Goal: Find specific page/section: Find specific page/section

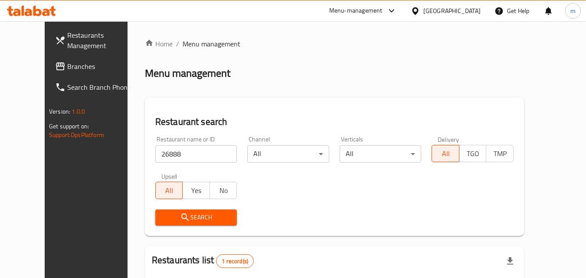
click at [465, 11] on div "[GEOGRAPHIC_DATA]" at bounding box center [452, 11] width 57 height 10
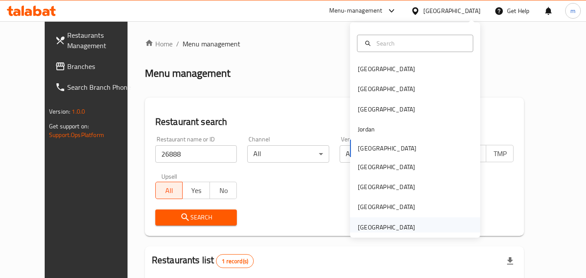
click at [405, 227] on div "[GEOGRAPHIC_DATA]" at bounding box center [386, 228] width 57 height 10
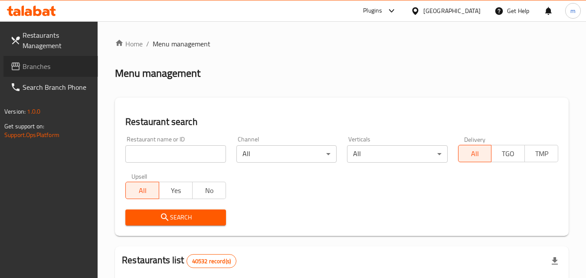
click at [43, 66] on span "Branches" at bounding box center [57, 66] width 69 height 10
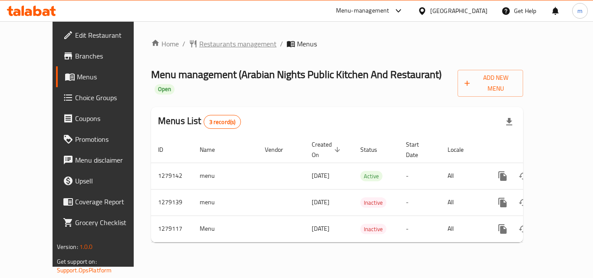
click at [199, 43] on span "Restaurants management" at bounding box center [237, 44] width 77 height 10
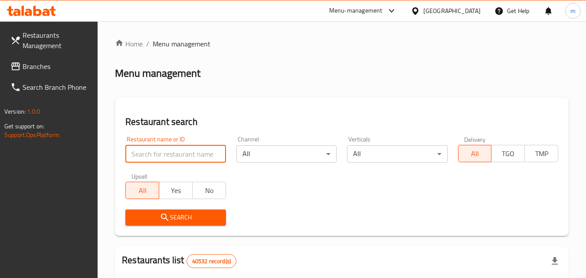
click at [205, 155] on input "search" at bounding box center [175, 153] width 100 height 17
paste input "692918"
type input "692918"
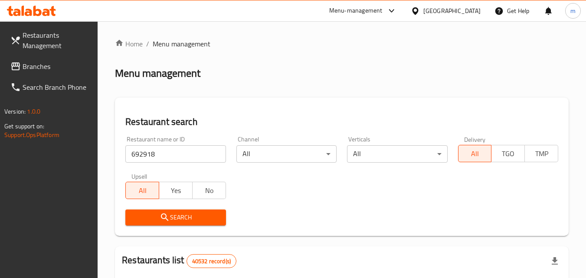
click at [165, 217] on icon "submit" at bounding box center [165, 217] width 10 height 10
click at [40, 65] on span "Branches" at bounding box center [57, 66] width 69 height 10
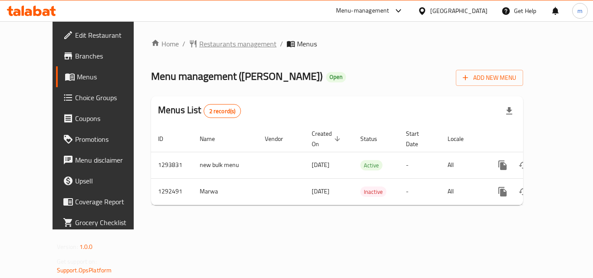
click at [210, 43] on span "Restaurants management" at bounding box center [237, 44] width 77 height 10
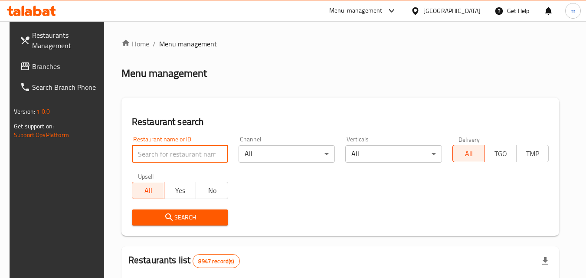
click at [148, 155] on input "search" at bounding box center [180, 153] width 96 height 17
paste input "699001"
type input "699001"
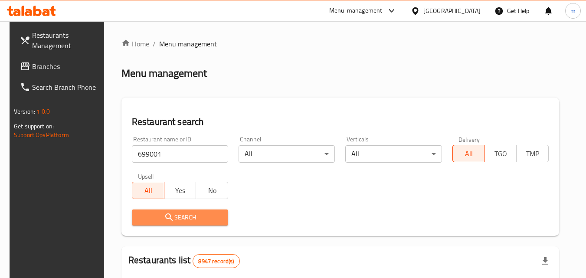
click at [171, 214] on span "Search" at bounding box center [180, 217] width 82 height 11
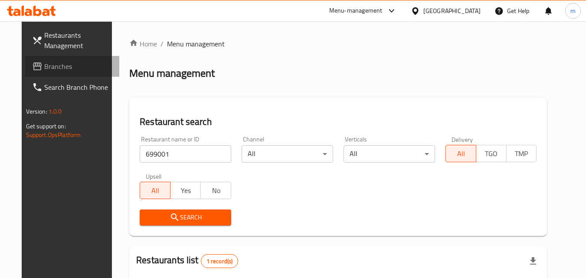
click at [44, 68] on span "Branches" at bounding box center [78, 66] width 69 height 10
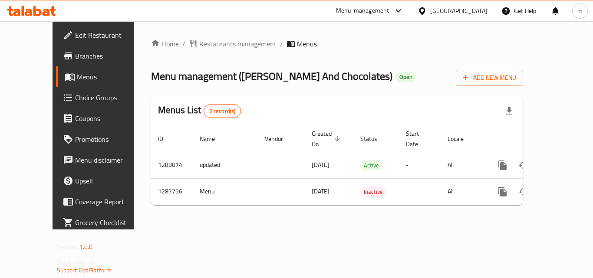
click at [199, 42] on span "Restaurants management" at bounding box center [237, 44] width 77 height 10
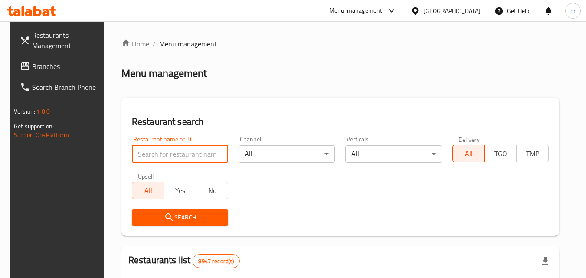
click at [177, 148] on input "search" at bounding box center [180, 153] width 96 height 17
paste input "696807"
type input "696807"
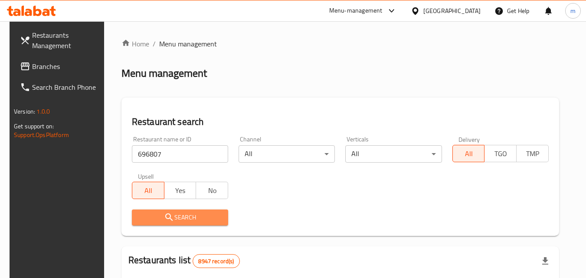
click at [164, 218] on icon "submit" at bounding box center [169, 217] width 10 height 10
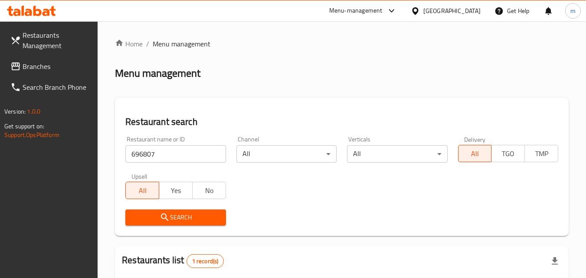
click at [473, 9] on div "[GEOGRAPHIC_DATA]" at bounding box center [452, 11] width 57 height 10
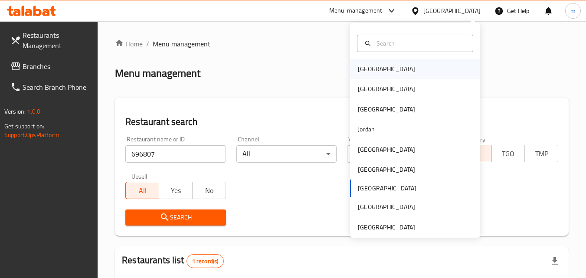
click at [374, 65] on div "[GEOGRAPHIC_DATA]" at bounding box center [386, 69] width 71 height 20
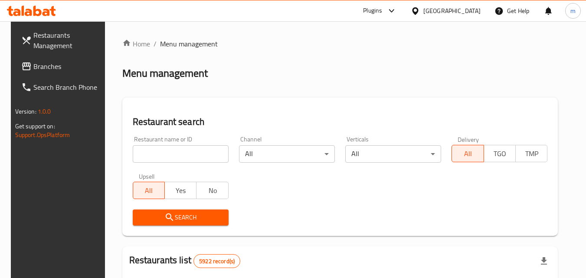
click at [47, 67] on span "Branches" at bounding box center [67, 66] width 69 height 10
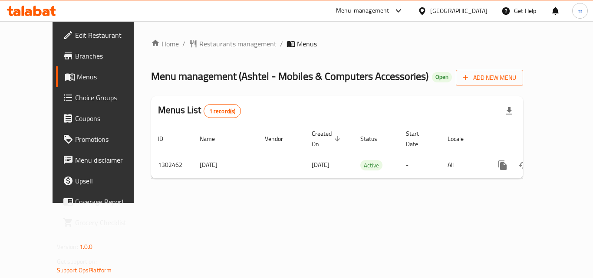
click at [199, 44] on span "Restaurants management" at bounding box center [237, 44] width 77 height 10
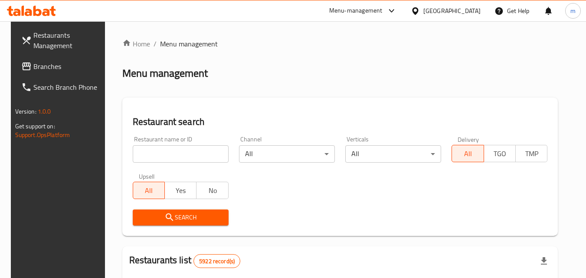
click at [156, 148] on input "search" at bounding box center [181, 153] width 96 height 17
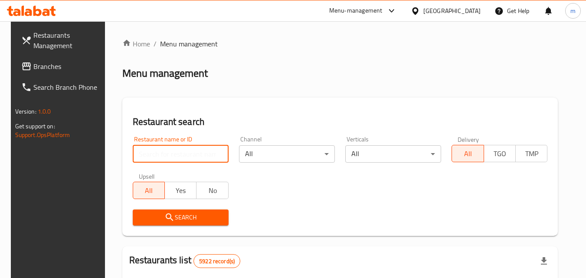
paste input "702328"
type input "702328"
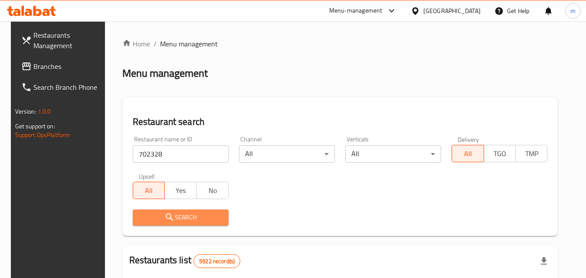
click at [151, 215] on span "Search" at bounding box center [181, 217] width 82 height 11
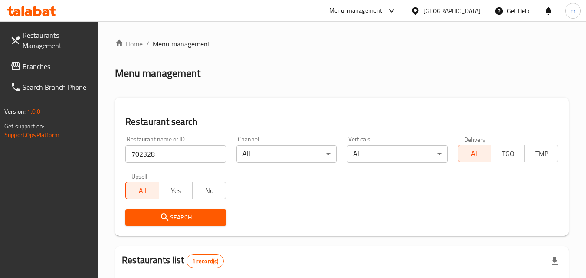
click at [468, 8] on div "[GEOGRAPHIC_DATA]" at bounding box center [452, 11] width 57 height 10
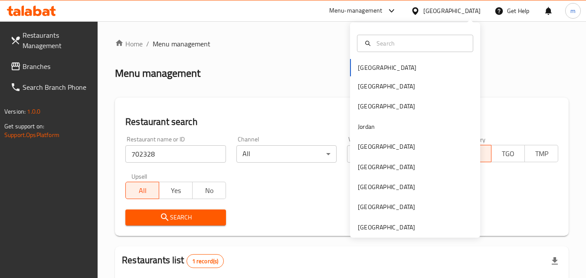
click at [389, 66] on div "Bahrain Egypt Iraq Jordan Kuwait Oman Qatar Saudi Arabia United Arab Emirates" at bounding box center [415, 148] width 130 height 178
click at [368, 64] on div "Bahrain Egypt Iraq Jordan Kuwait Oman Qatar Saudi Arabia United Arab Emirates" at bounding box center [415, 148] width 130 height 178
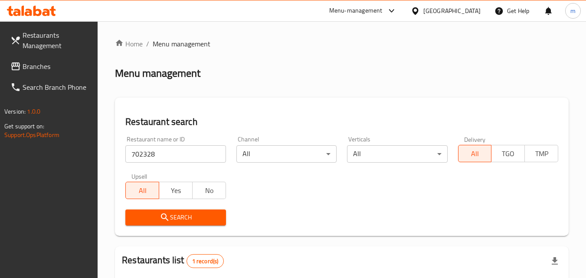
click at [337, 41] on ol "Home / Menu management" at bounding box center [342, 44] width 454 height 10
click at [39, 66] on span "Branches" at bounding box center [57, 66] width 69 height 10
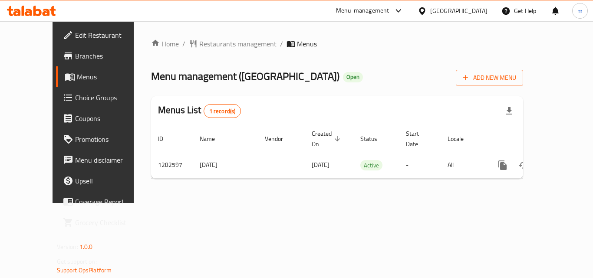
click at [199, 43] on span "Restaurants management" at bounding box center [237, 44] width 77 height 10
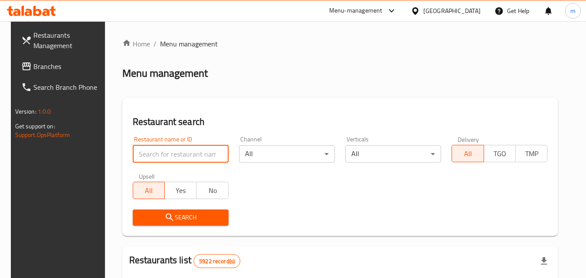
click at [171, 153] on input "search" at bounding box center [181, 153] width 96 height 17
paste input "694897"
type input "694897"
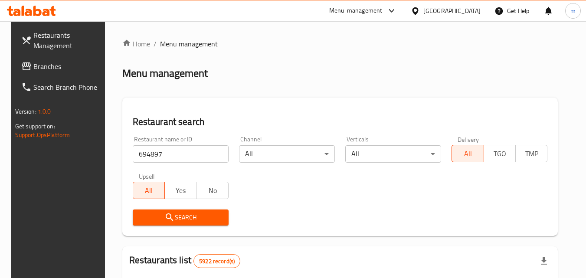
click at [165, 218] on icon "submit" at bounding box center [170, 217] width 10 height 10
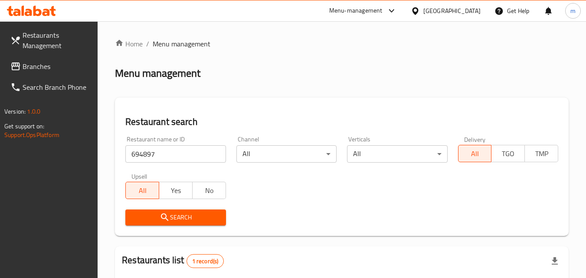
click at [39, 65] on span "Branches" at bounding box center [57, 66] width 69 height 10
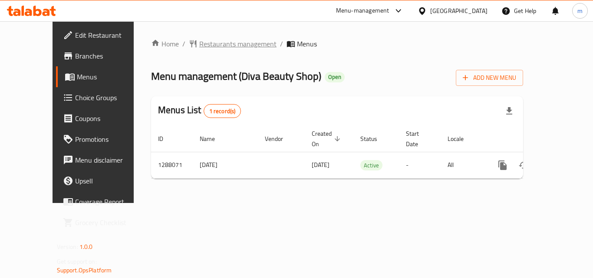
click at [199, 44] on span "Restaurants management" at bounding box center [237, 44] width 77 height 10
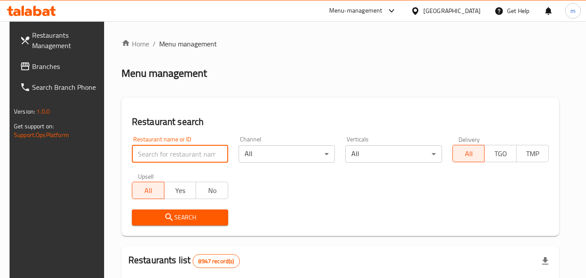
click at [175, 154] on input "search" at bounding box center [180, 153] width 96 height 17
paste input "696964"
type input "696964"
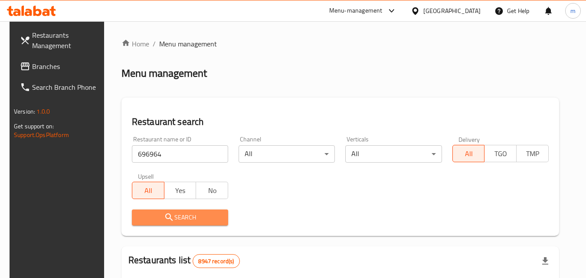
click at [171, 218] on span "Search" at bounding box center [180, 217] width 82 height 11
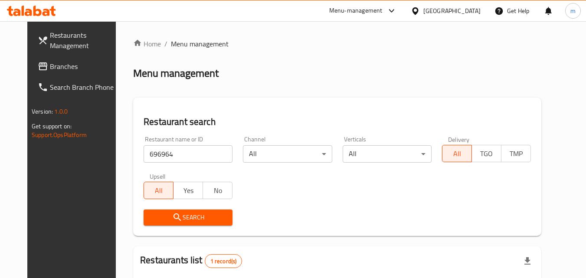
click at [467, 9] on div "[GEOGRAPHIC_DATA]" at bounding box center [452, 11] width 57 height 10
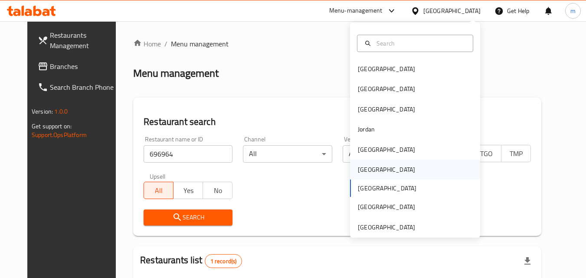
click at [361, 170] on div "Oman" at bounding box center [386, 170] width 57 height 10
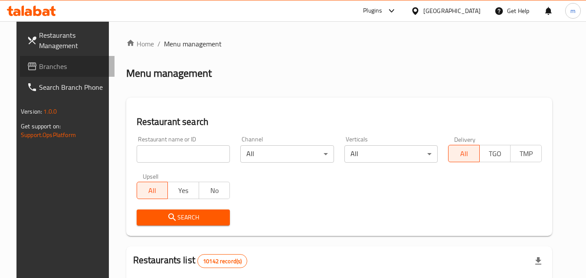
click at [27, 65] on icon at bounding box center [32, 66] width 10 height 10
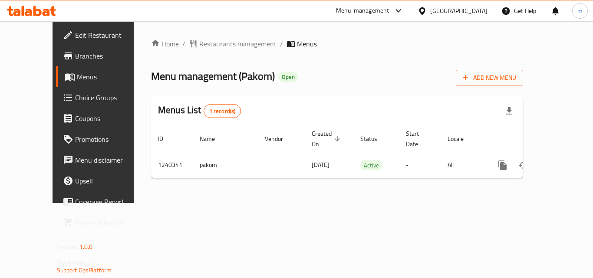
click at [199, 40] on span "Restaurants management" at bounding box center [237, 44] width 77 height 10
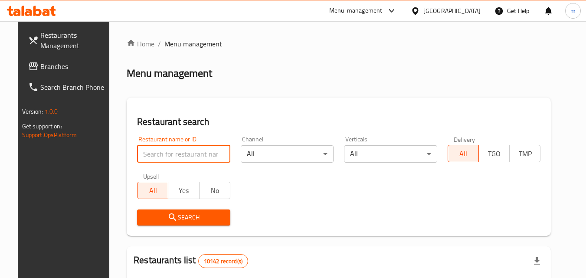
click at [168, 151] on input "search" at bounding box center [183, 153] width 93 height 17
paste input "680210"
type input "680210"
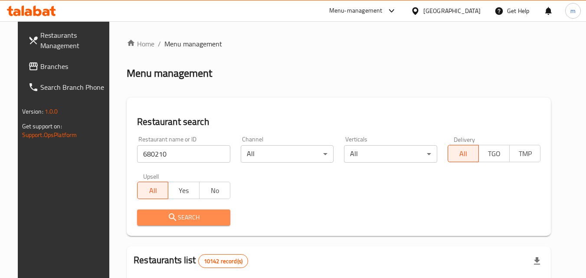
click at [171, 216] on span "Search" at bounding box center [183, 217] width 79 height 11
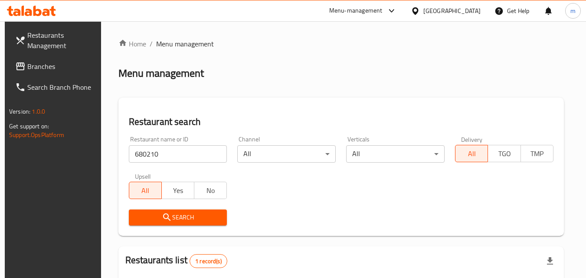
click at [474, 10] on div "[GEOGRAPHIC_DATA]" at bounding box center [452, 11] width 57 height 10
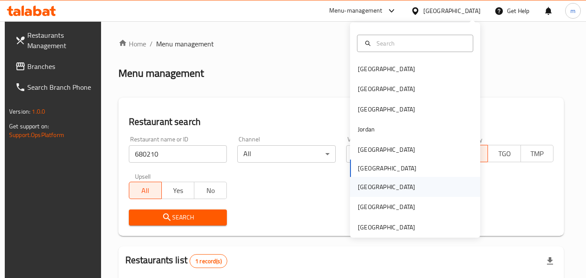
click at [364, 186] on div "[GEOGRAPHIC_DATA]" at bounding box center [386, 187] width 57 height 10
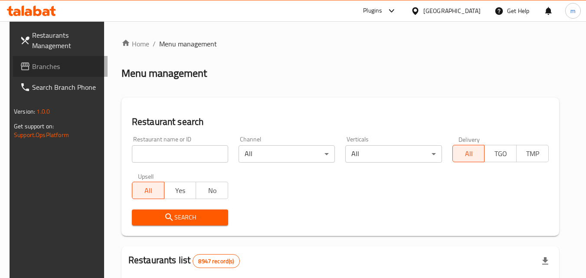
click at [43, 66] on span "Branches" at bounding box center [66, 66] width 69 height 10
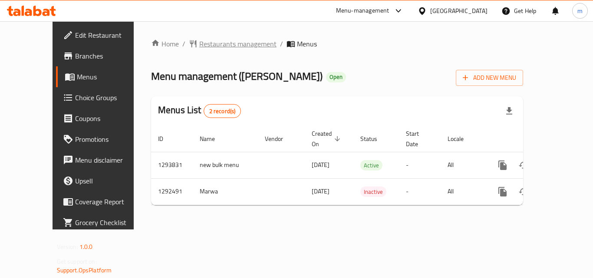
click at [199, 45] on span "Restaurants management" at bounding box center [237, 44] width 77 height 10
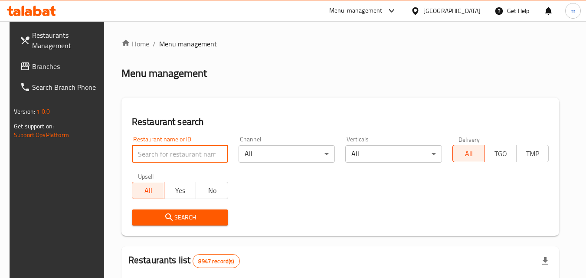
click at [164, 152] on input "search" at bounding box center [180, 153] width 96 height 17
paste input "699001"
type input "699001"
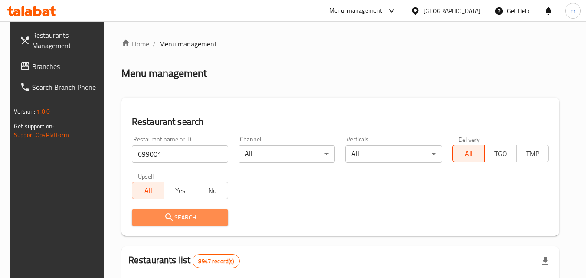
click at [154, 219] on span "Search" at bounding box center [180, 217] width 82 height 11
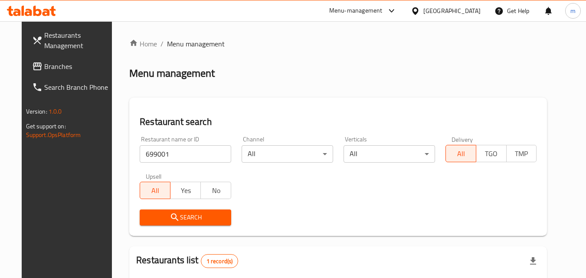
click at [472, 11] on div "[GEOGRAPHIC_DATA]" at bounding box center [452, 11] width 57 height 10
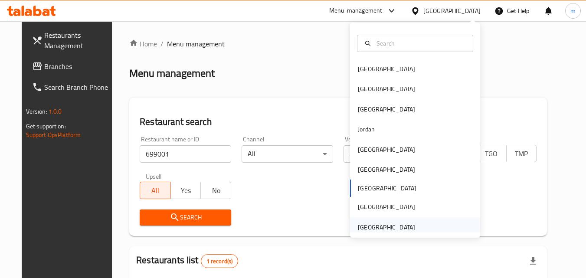
click at [398, 227] on div "[GEOGRAPHIC_DATA]" at bounding box center [386, 228] width 57 height 10
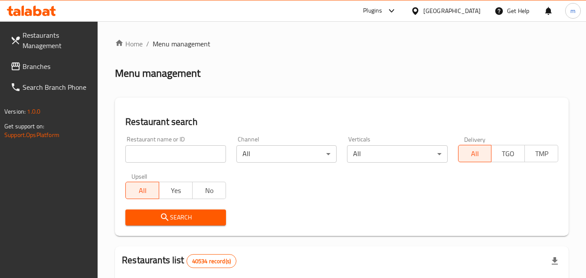
click at [28, 64] on span "Branches" at bounding box center [57, 66] width 69 height 10
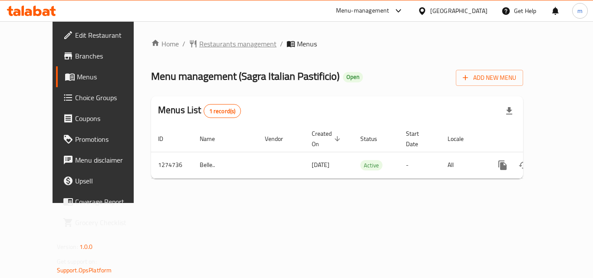
click at [199, 42] on span "Restaurants management" at bounding box center [237, 44] width 77 height 10
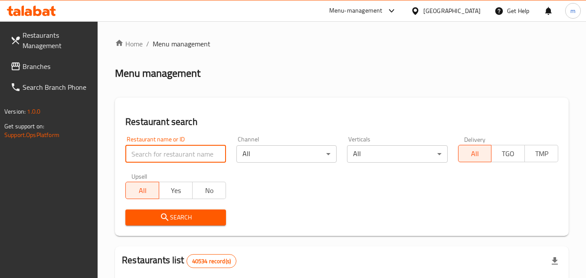
click at [174, 153] on input "search" at bounding box center [175, 153] width 100 height 17
paste input "691330"
type input "691330"
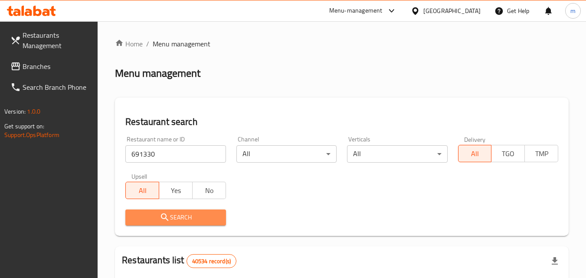
click at [168, 217] on icon "submit" at bounding box center [165, 217] width 10 height 10
